Goal: Task Accomplishment & Management: Manage account settings

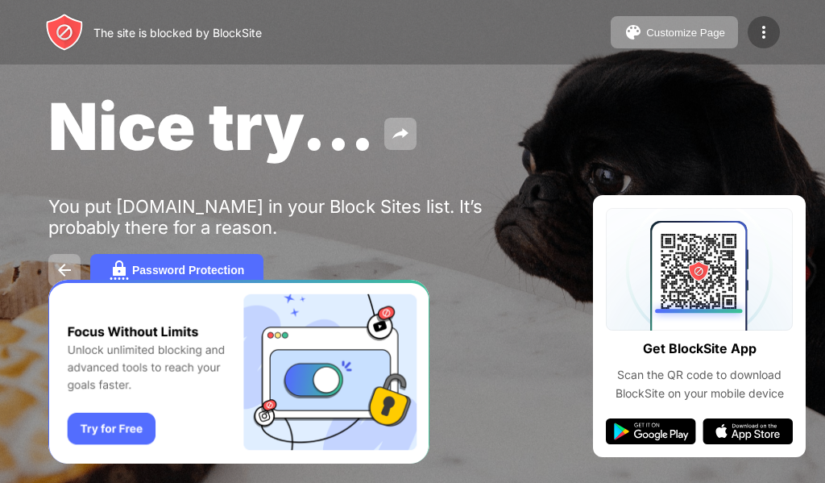
click at [766, 31] on img at bounding box center [763, 32] width 19 height 19
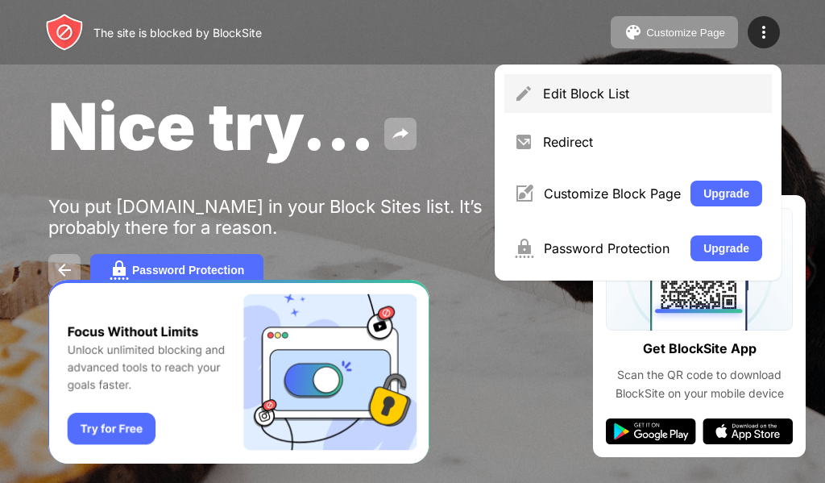
click at [614, 91] on div "Edit Block List" at bounding box center [652, 93] width 219 height 16
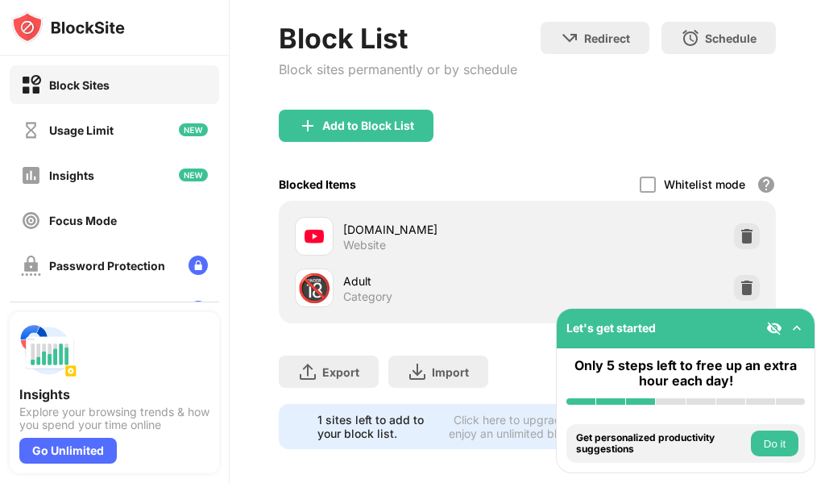
scroll to position [102, 0]
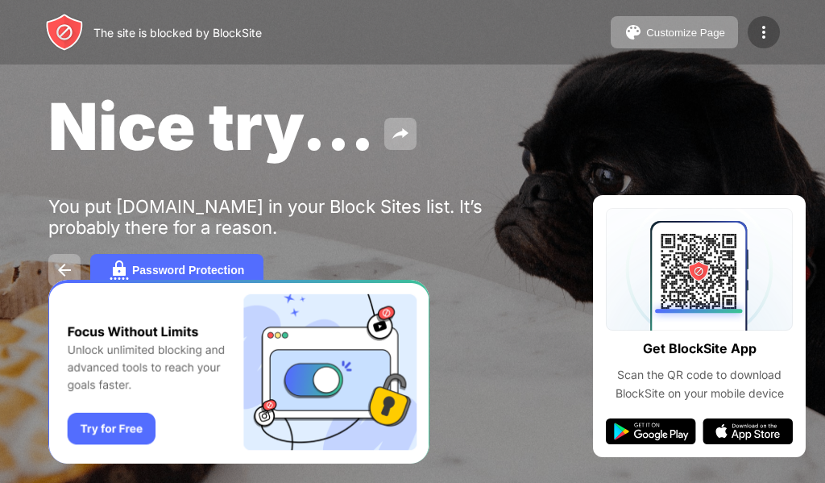
click at [764, 31] on img at bounding box center [763, 32] width 19 height 19
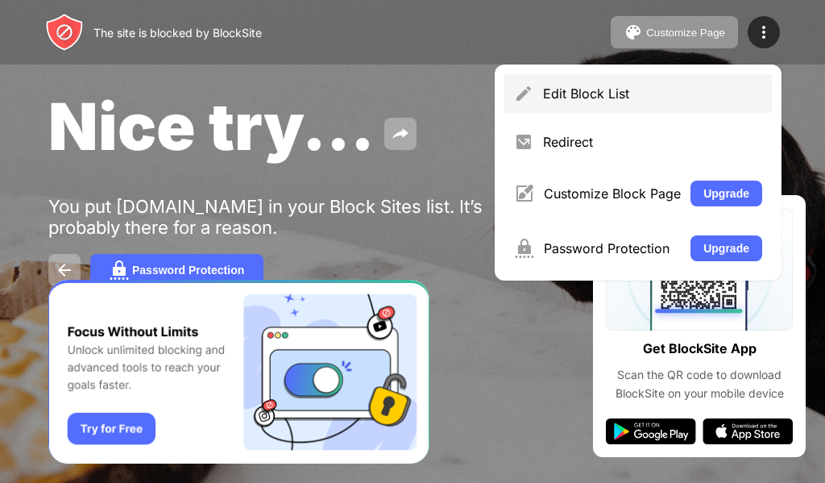
click at [595, 95] on div "Edit Block List" at bounding box center [652, 93] width 219 height 16
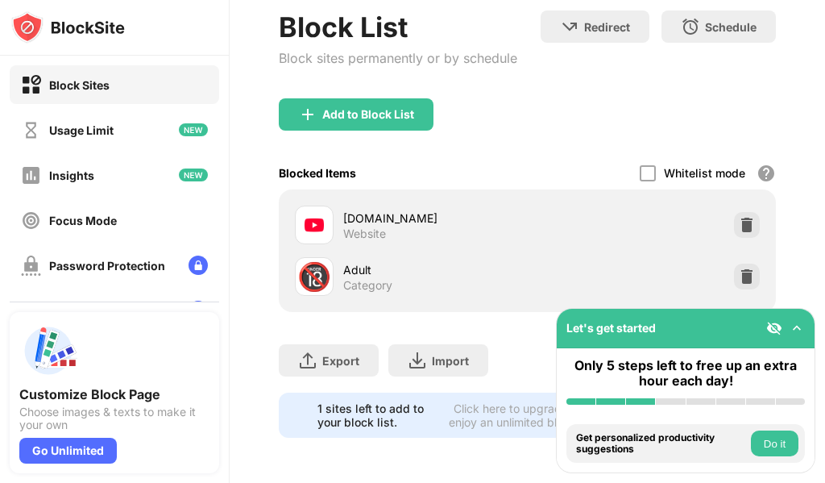
click at [739, 217] on img at bounding box center [747, 225] width 16 height 16
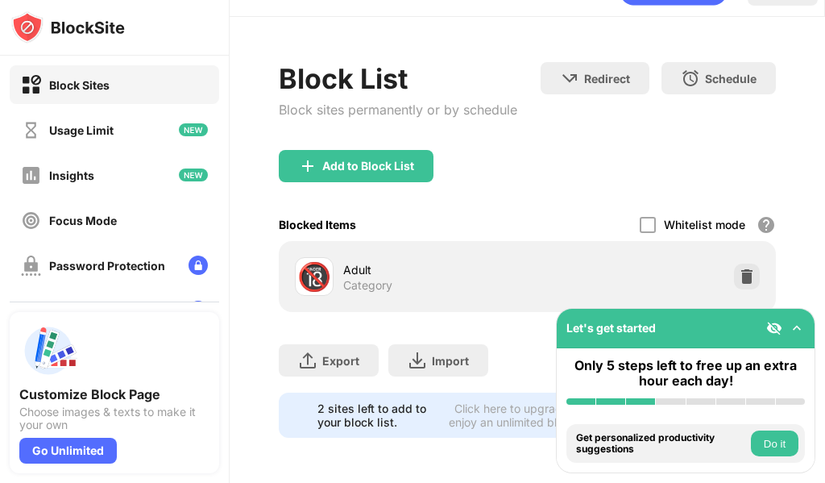
click at [344, 167] on div "Add to Block List" at bounding box center [356, 166] width 155 height 32
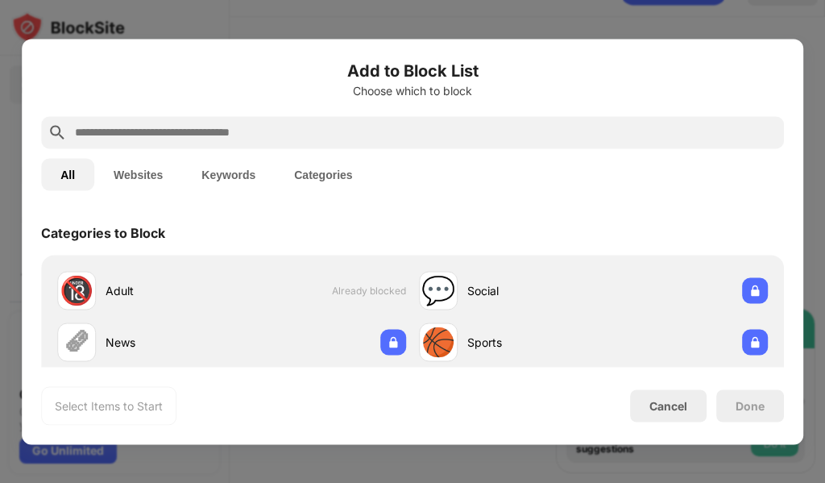
click at [765, 414] on div "Done" at bounding box center [751, 405] width 68 height 32
click at [663, 409] on div "Cancel" at bounding box center [669, 406] width 38 height 14
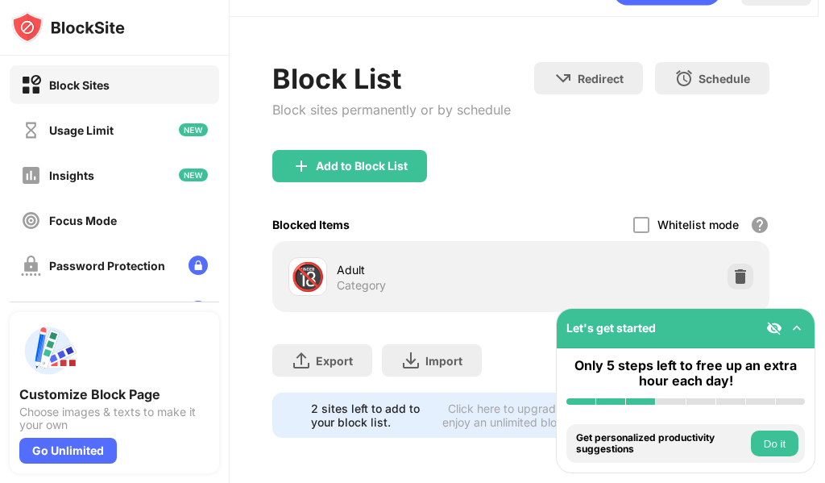
scroll to position [51, 7]
click at [413, 351] on img at bounding box center [410, 360] width 19 height 19
click at [802, 327] on img at bounding box center [797, 328] width 16 height 16
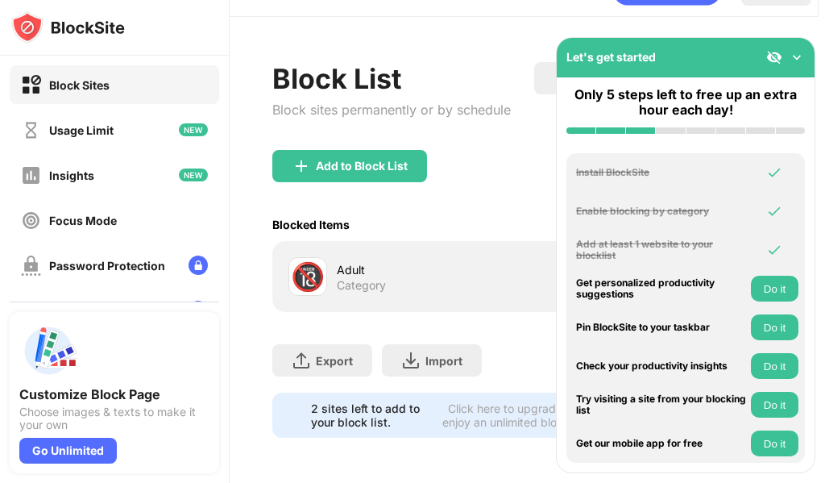
click at [466, 135] on div "Block List Block sites permanently or by schedule" at bounding box center [391, 106] width 239 height 88
click at [802, 50] on img at bounding box center [797, 57] width 16 height 16
